Goal: Task Accomplishment & Management: Complete application form

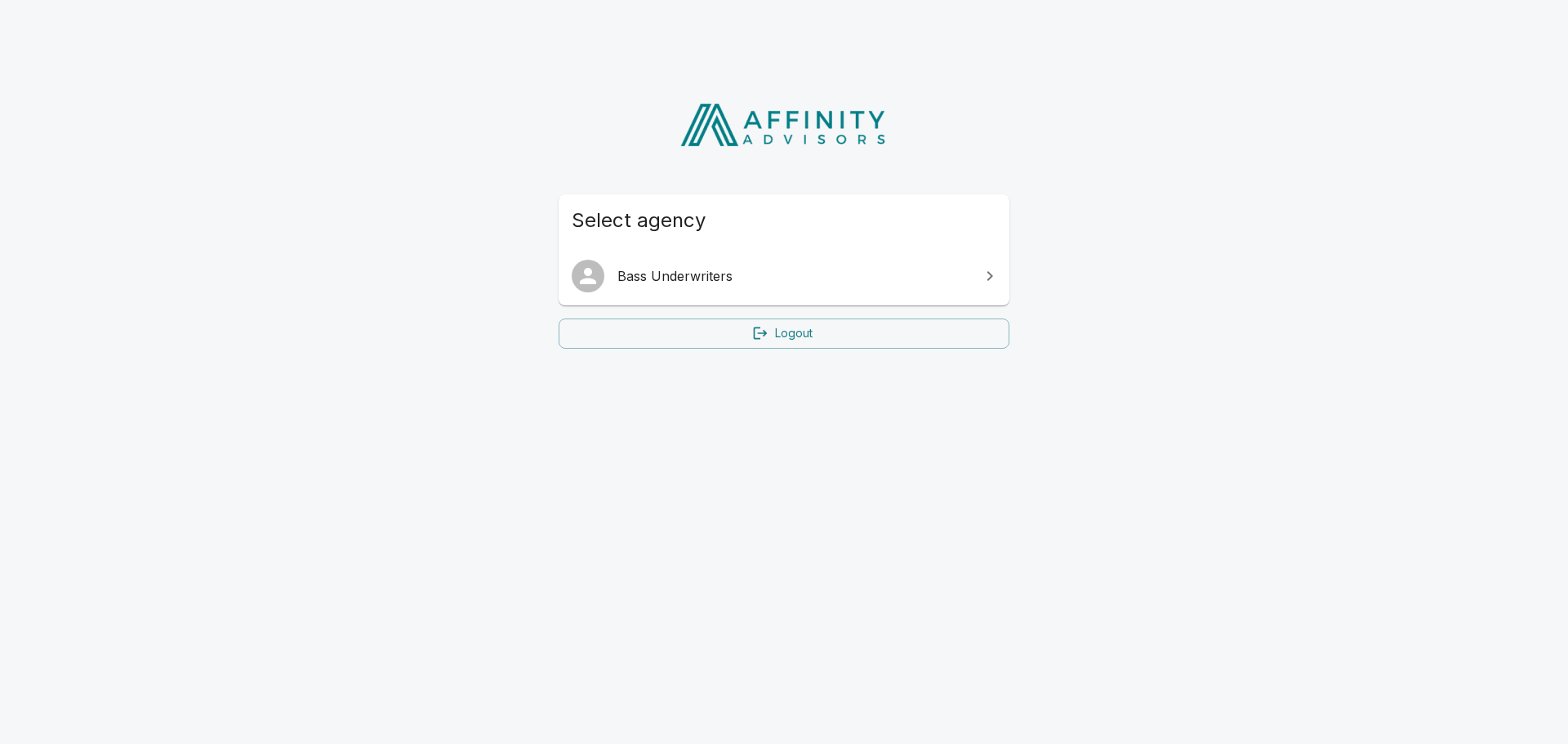
click at [982, 280] on icon at bounding box center [990, 275] width 19 height 19
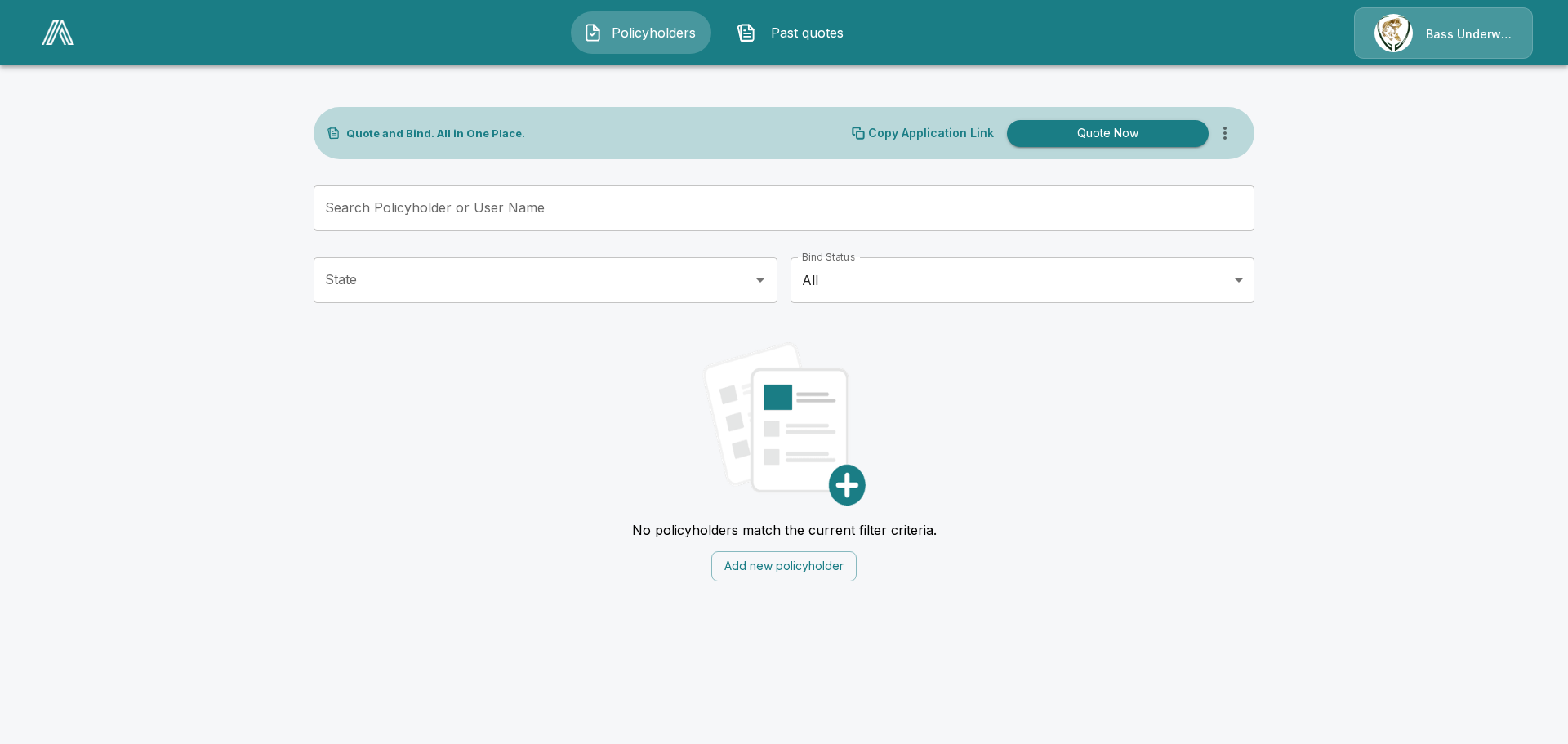
click at [1422, 34] on div "Bass Underwriters" at bounding box center [1444, 33] width 179 height 51
click at [1099, 127] on button "Quote Now" at bounding box center [1108, 134] width 202 height 27
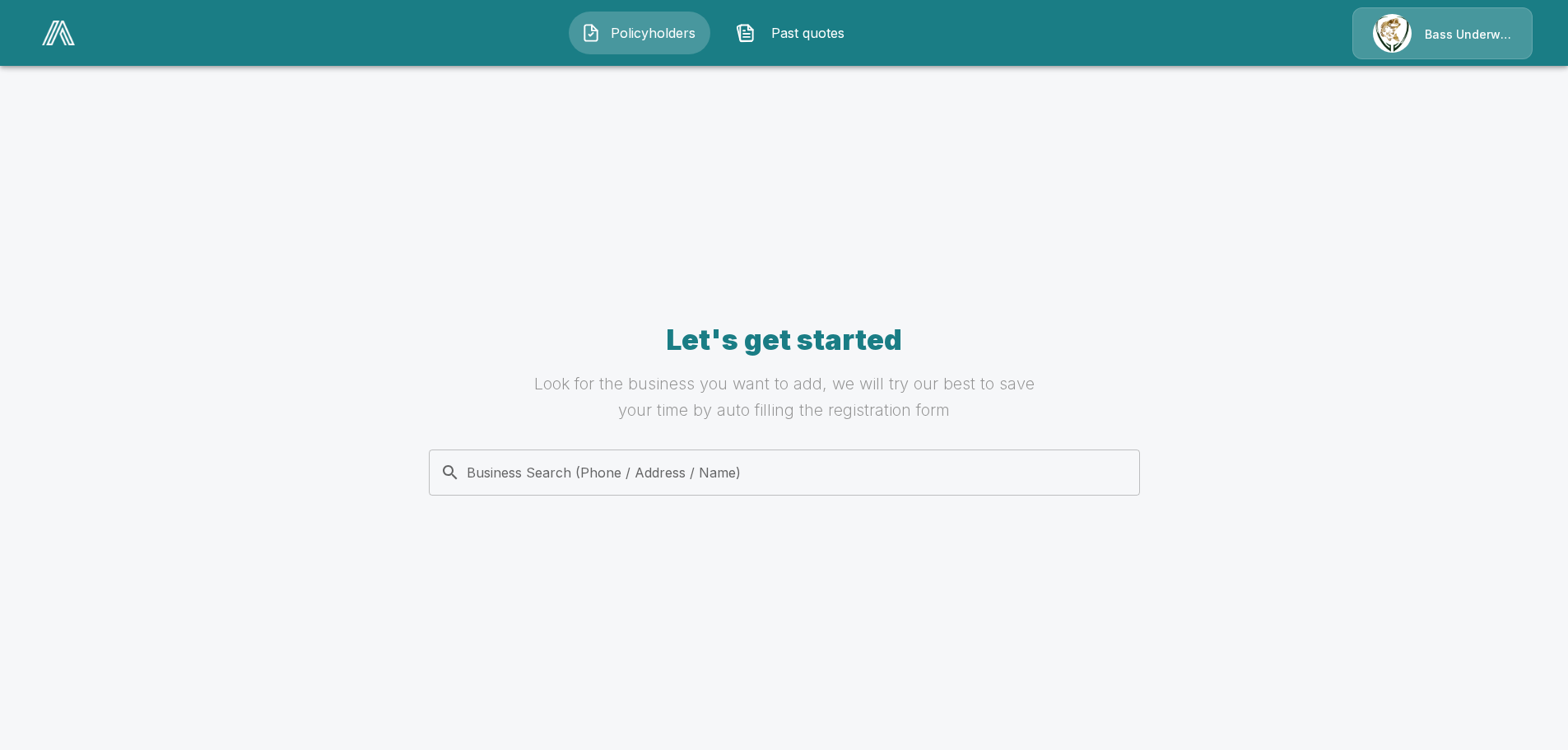
click at [748, 475] on input "Business Search (Phone / Address / Name)" at bounding box center [782, 472] width 691 height 31
click at [805, 237] on div "Let's get started Look for the business you want to add, we will try our best t…" at bounding box center [784, 422] width 949 height 600
click at [1408, 27] on div "Bass Underwriters" at bounding box center [1443, 33] width 180 height 52
click at [1423, 34] on div "Bass Underwriters" at bounding box center [1443, 33] width 180 height 52
click at [663, 29] on span "Policyholders" at bounding box center [652, 33] width 91 height 20
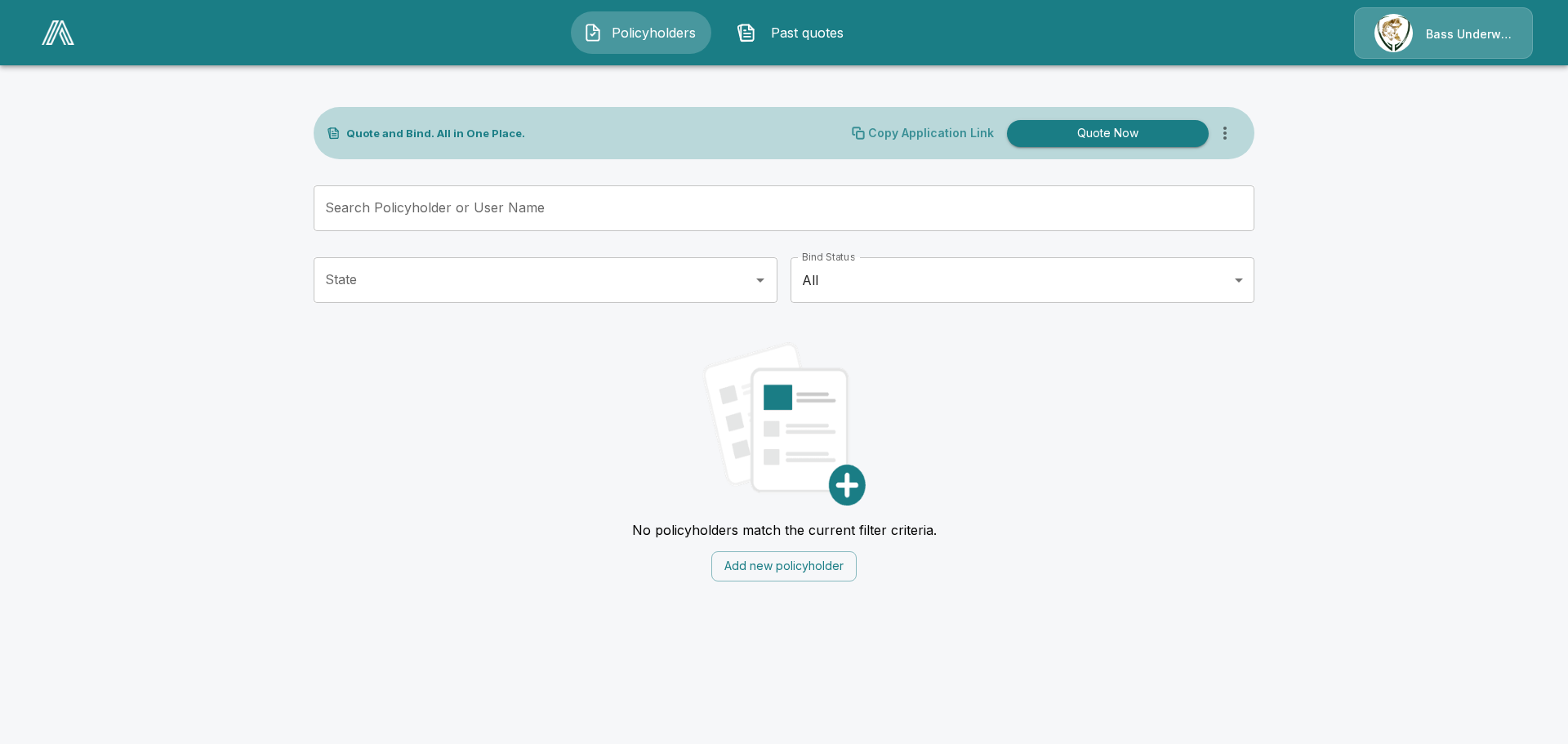
click at [961, 135] on p "Copy Application Link" at bounding box center [931, 133] width 126 height 12
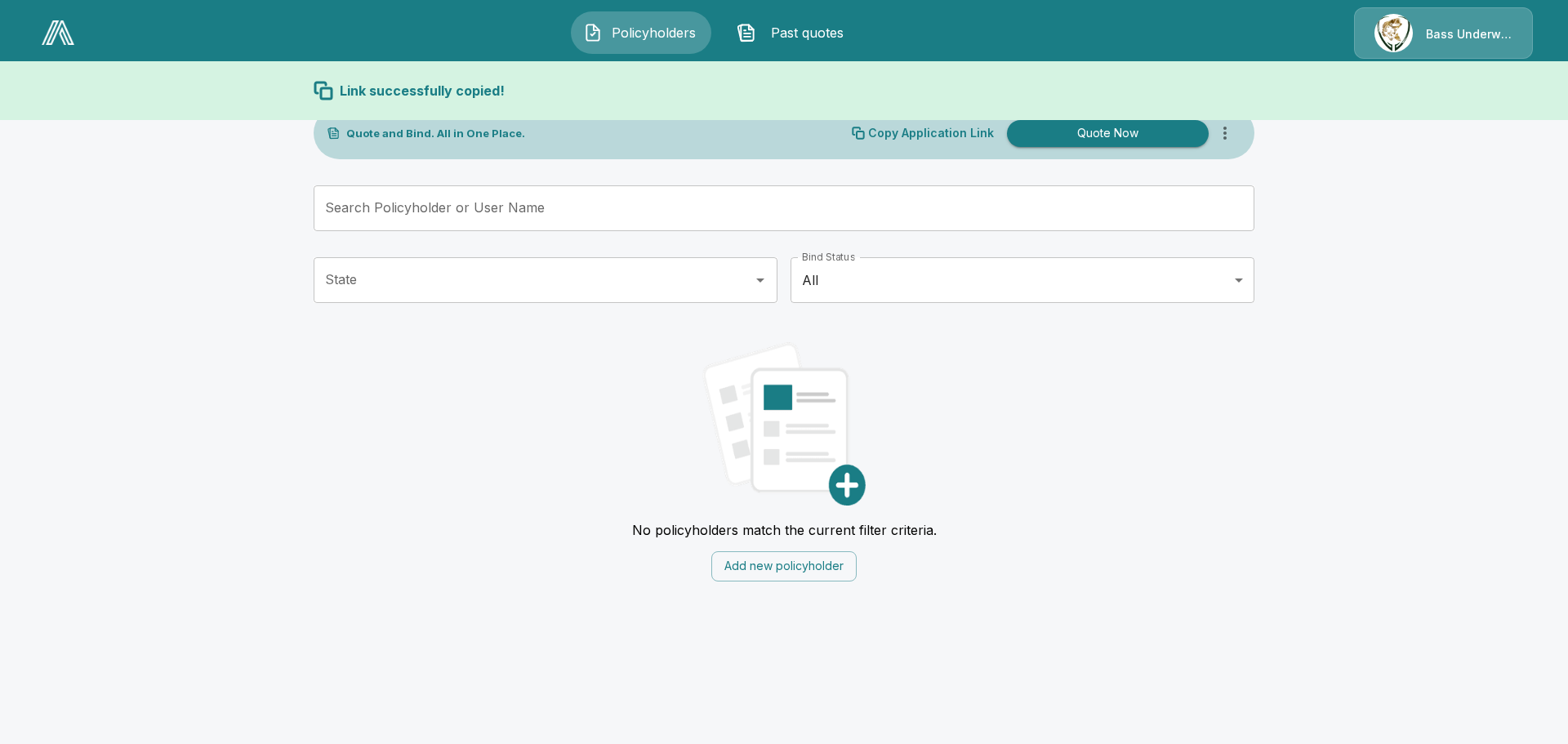
click at [860, 86] on div "Link successfully copied!" at bounding box center [784, 90] width 941 height 19
click at [801, 34] on span "Past quotes" at bounding box center [807, 33] width 90 height 19
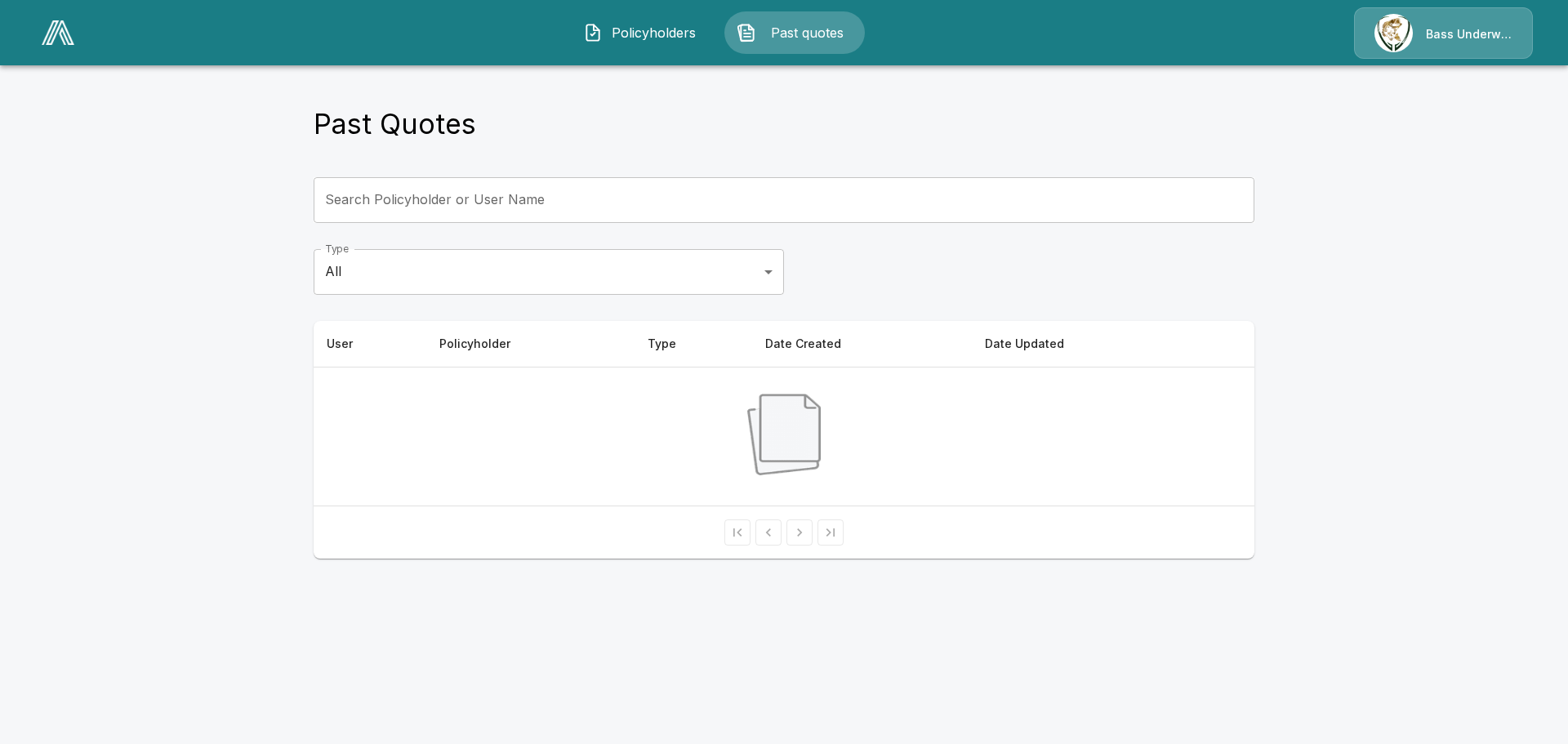
click at [63, 33] on img at bounding box center [58, 32] width 33 height 24
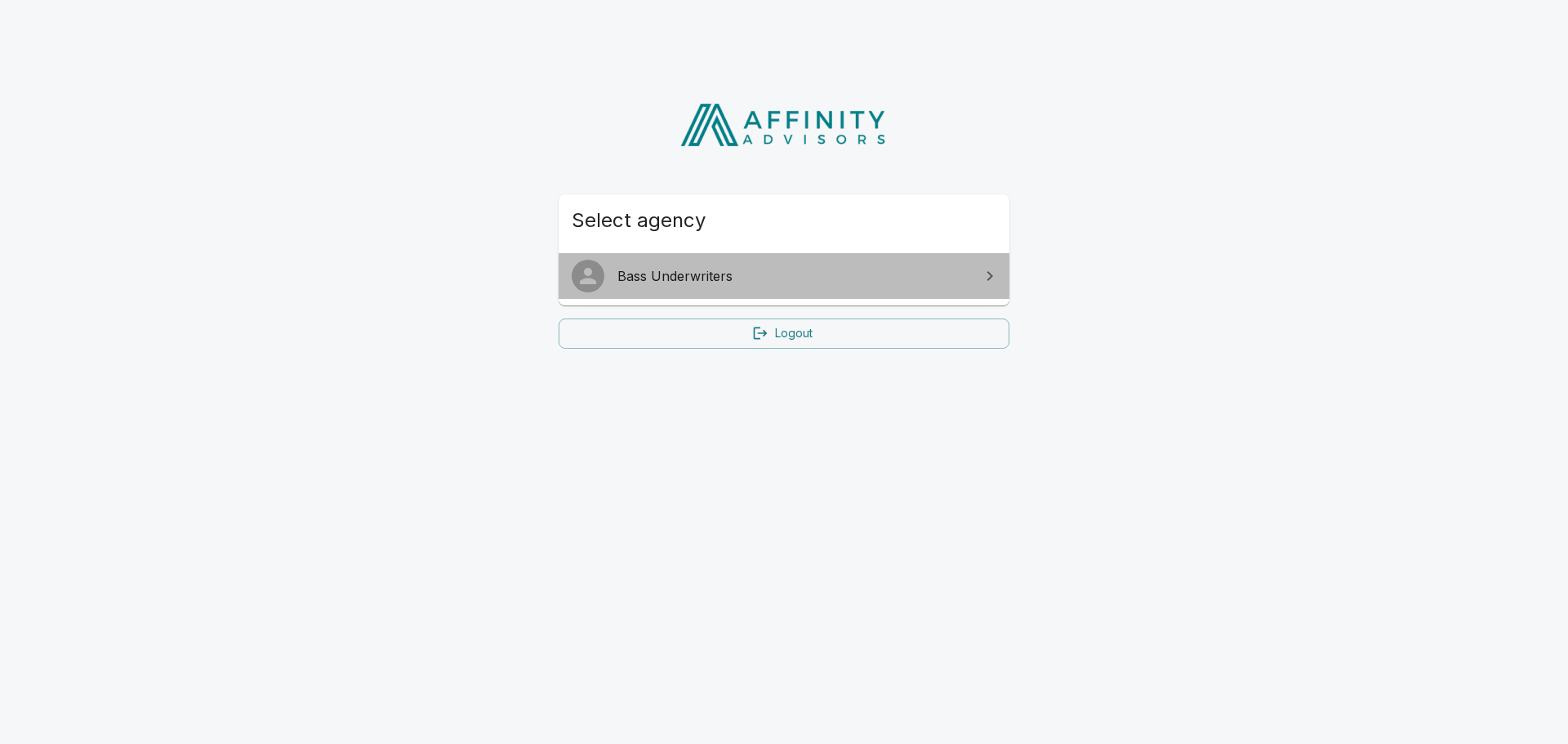
click at [827, 279] on span "Bass Underwriters" at bounding box center [794, 275] width 353 height 19
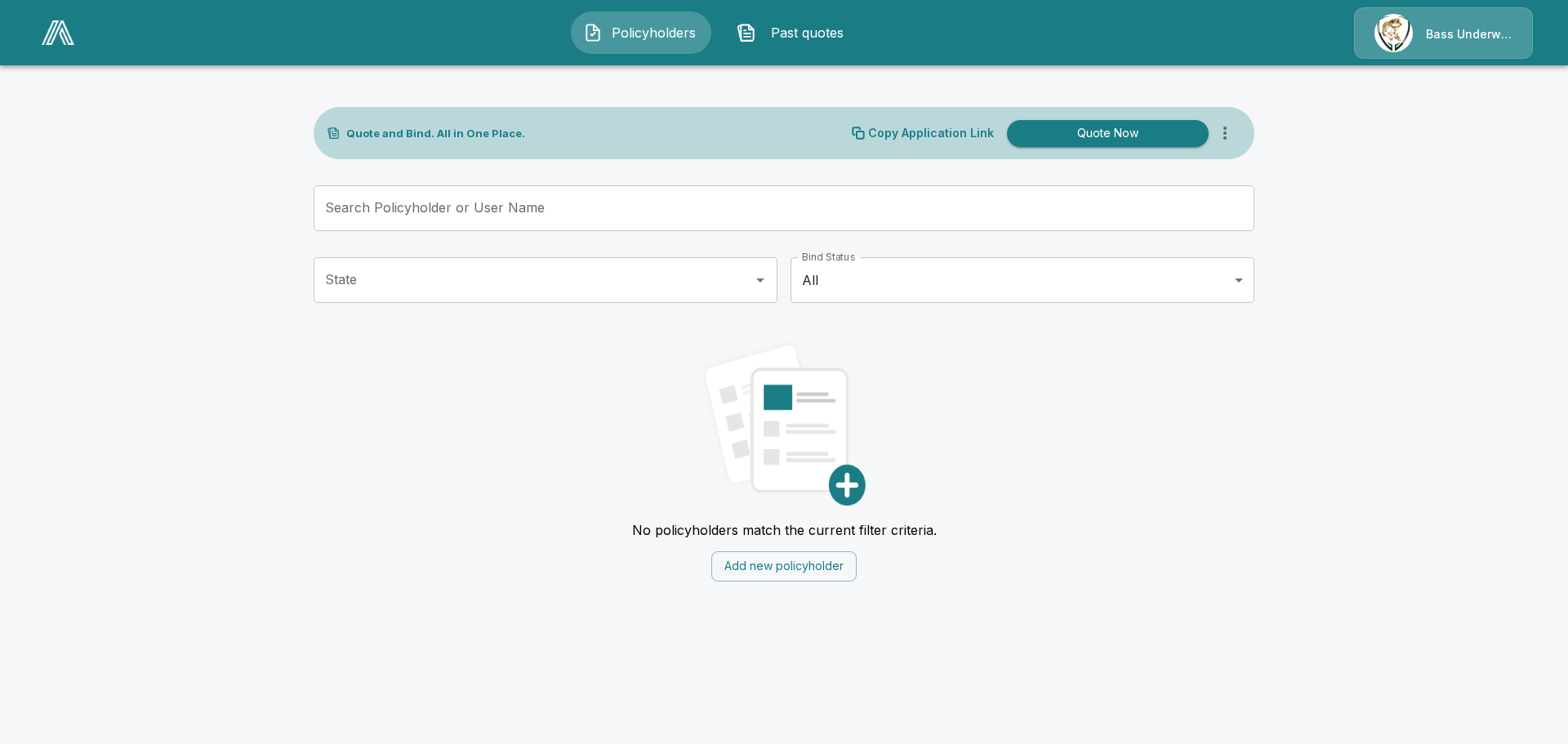
click at [794, 569] on button "Add new policyholder" at bounding box center [784, 566] width 146 height 30
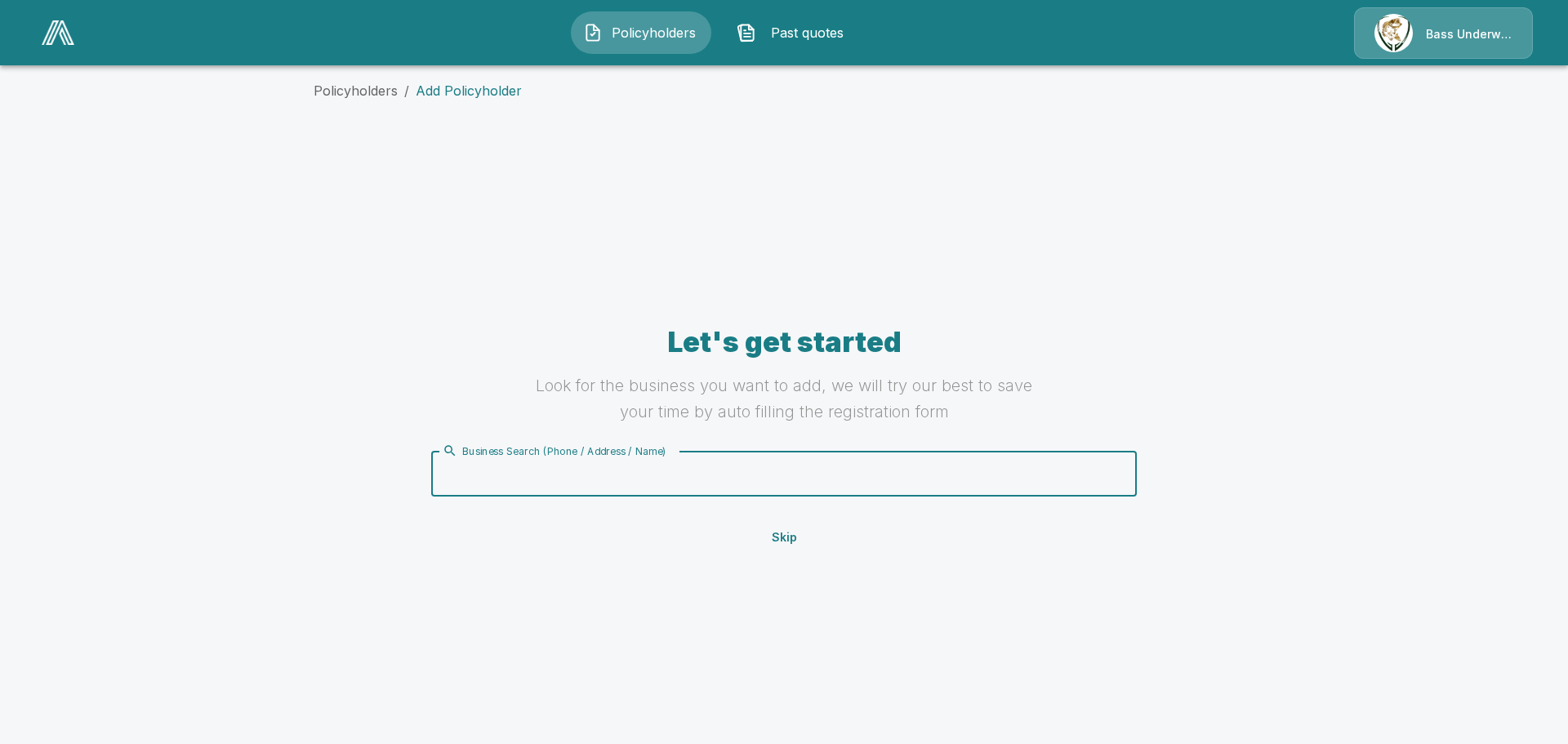
click at [501, 477] on input "Business Search (Phone / Address / Name)" at bounding box center [781, 473] width 685 height 31
click at [1457, 31] on div "Bass Underwriters" at bounding box center [1444, 33] width 179 height 51
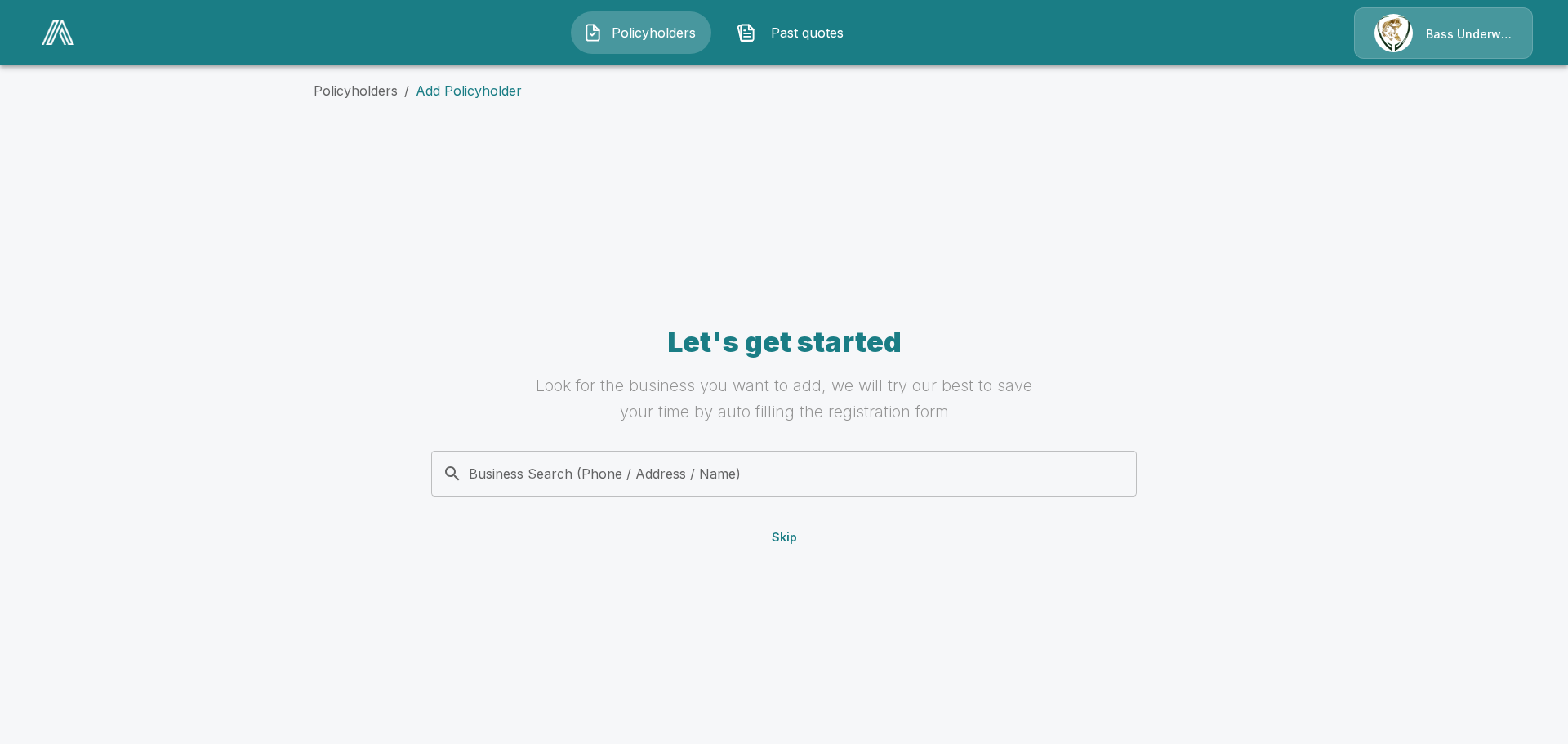
click at [1434, 34] on div "Bass Underwriters" at bounding box center [1444, 33] width 179 height 51
click at [54, 34] on img at bounding box center [58, 32] width 33 height 24
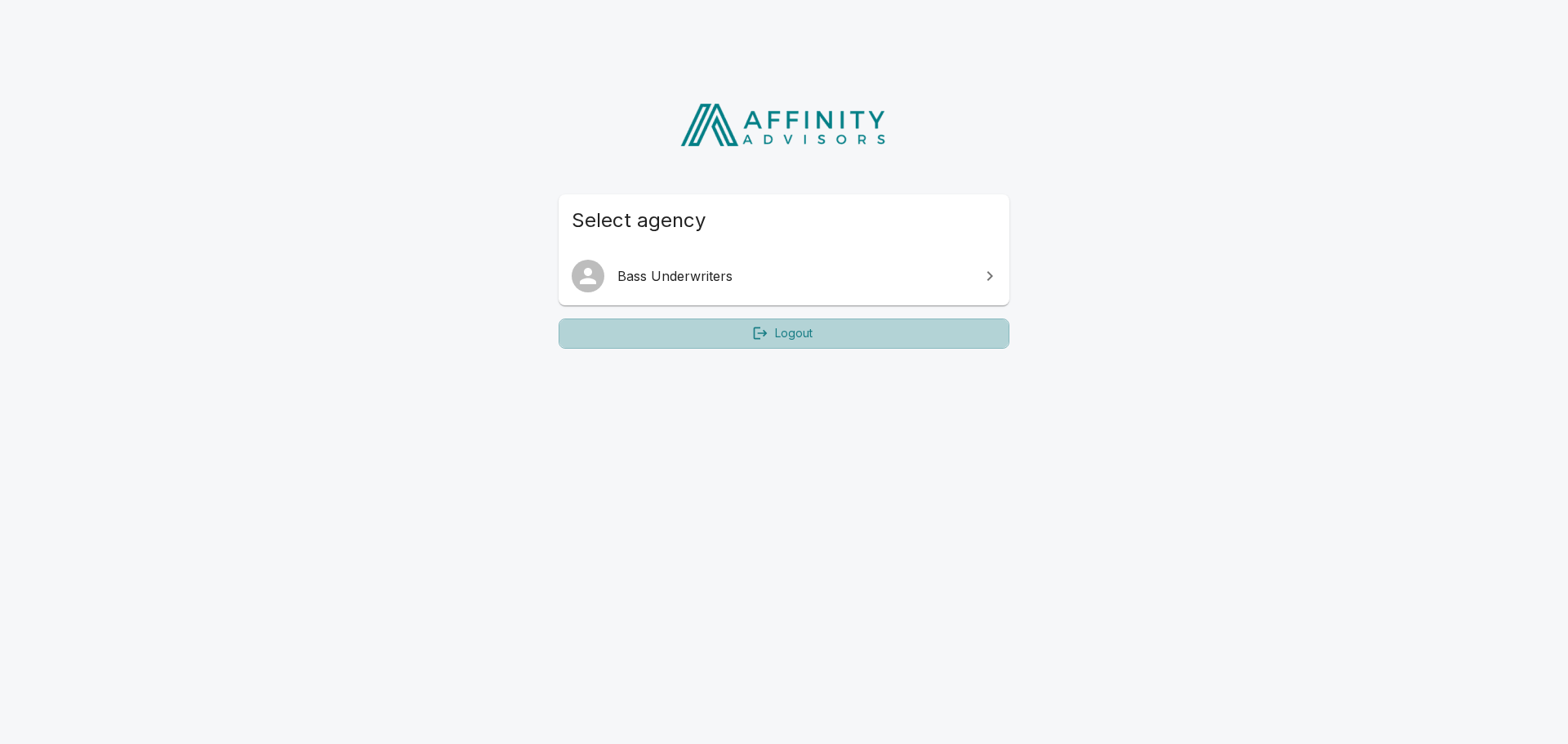
click at [814, 336] on link "Logout" at bounding box center [784, 333] width 451 height 30
